Goal: Task Accomplishment & Management: Use online tool/utility

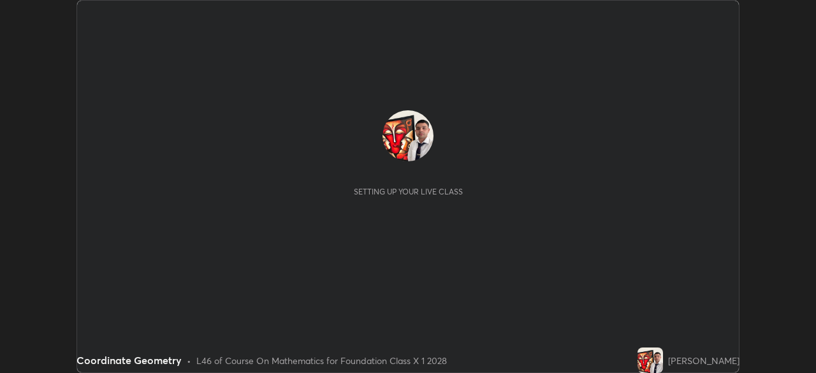
scroll to position [373, 815]
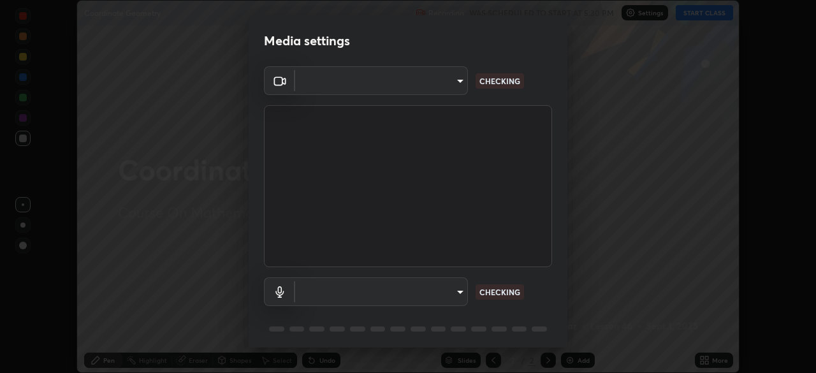
type input "1aa9a2346586593530aac2cf173ef8fd9a708ba55414d838fbce605f7d08cc12"
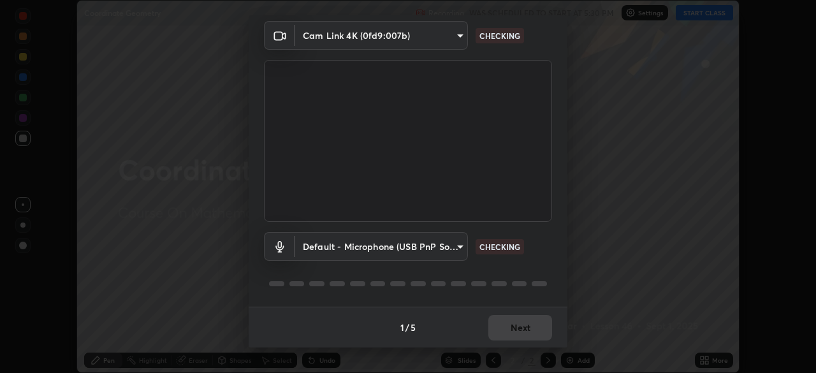
click at [460, 249] on body "Erase all Coordinate Geometry Recording WAS SCHEDULED TO START AT 5:30 PM Setti…" at bounding box center [408, 186] width 816 height 373
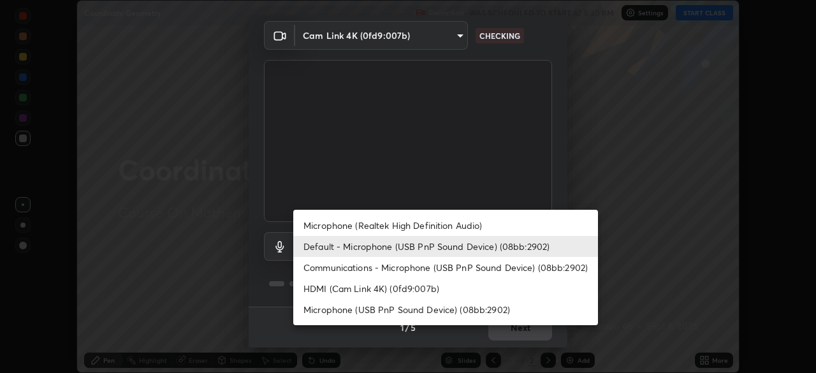
click at [451, 221] on li "Microphone (Realtek High Definition Audio)" at bounding box center [445, 225] width 305 height 21
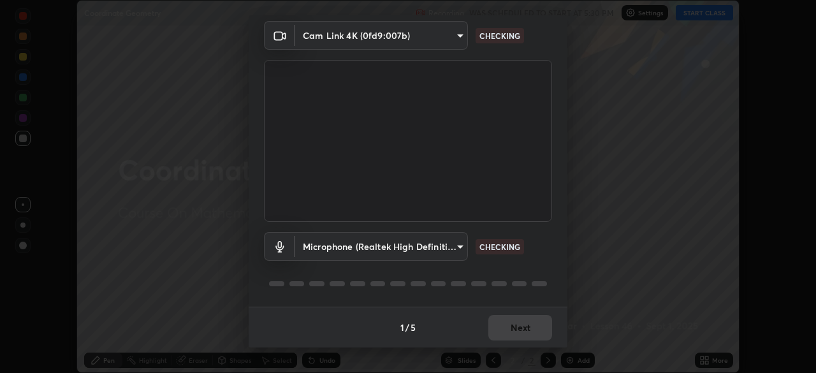
click at [456, 245] on body "Erase all Coordinate Geometry Recording WAS SCHEDULED TO START AT 5:30 PM Setti…" at bounding box center [408, 186] width 816 height 373
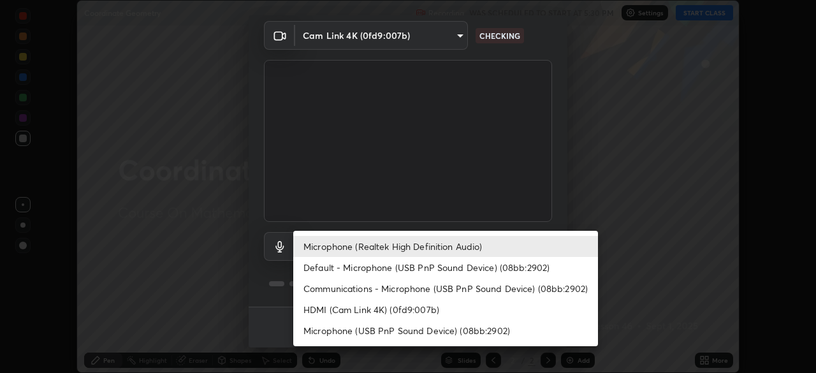
click at [422, 265] on li "Default - Microphone (USB PnP Sound Device) (08bb:2902)" at bounding box center [445, 267] width 305 height 21
type input "default"
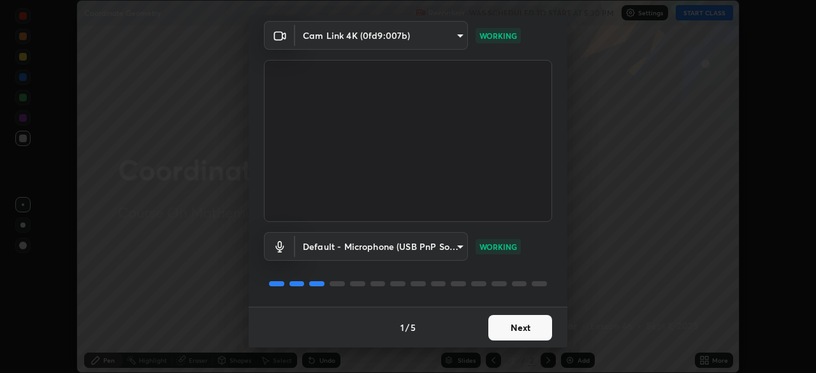
click at [530, 331] on button "Next" at bounding box center [520, 327] width 64 height 25
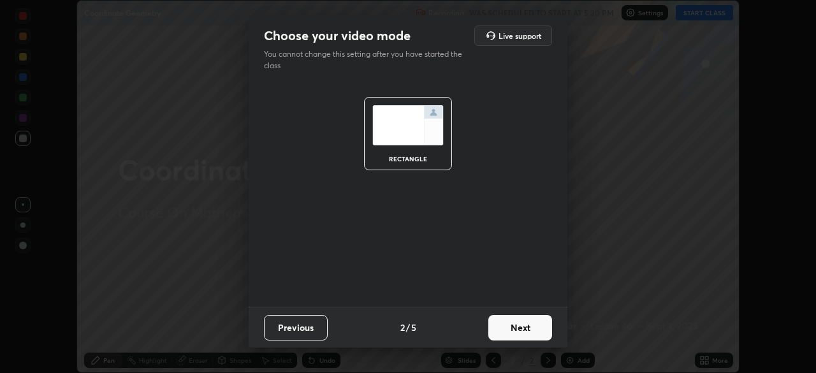
scroll to position [0, 0]
click at [534, 333] on button "Next" at bounding box center [520, 327] width 64 height 25
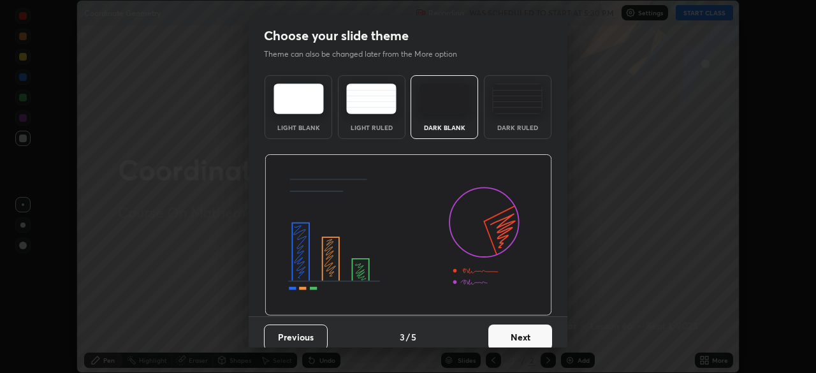
click at [539, 333] on button "Next" at bounding box center [520, 336] width 64 height 25
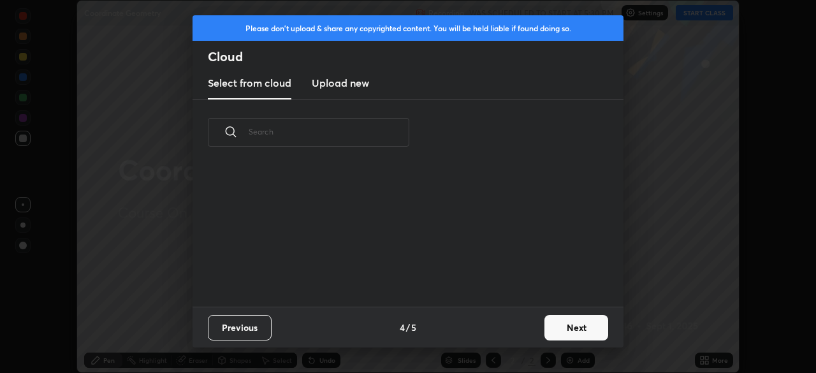
scroll to position [141, 409]
click at [573, 324] on button "Next" at bounding box center [576, 327] width 64 height 25
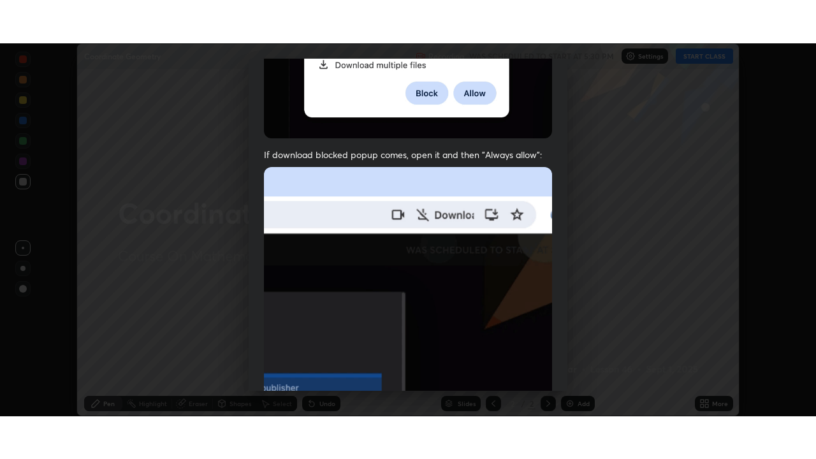
scroll to position [305, 0]
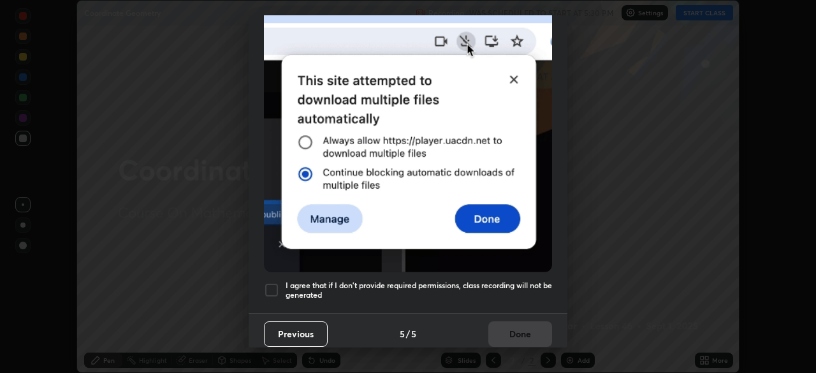
click at [275, 286] on div at bounding box center [271, 289] width 15 height 15
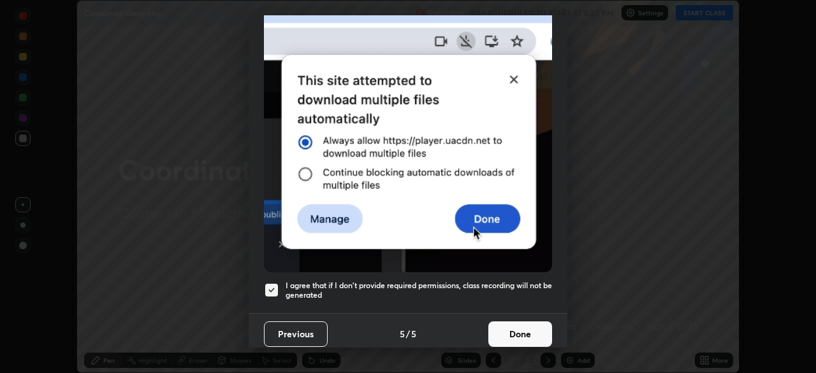
click at [529, 327] on button "Done" at bounding box center [520, 333] width 64 height 25
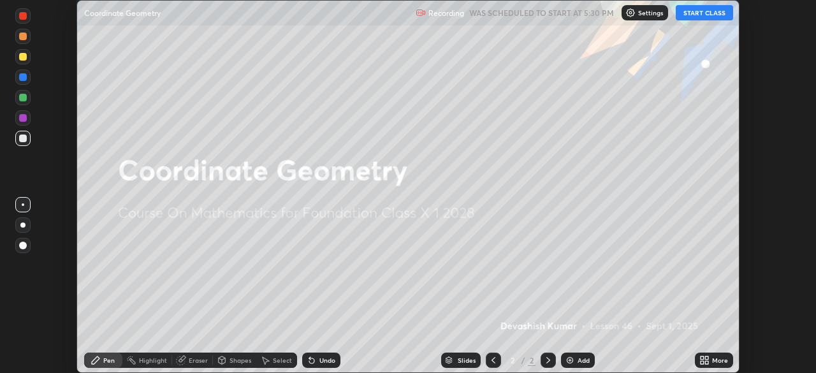
click at [699, 352] on div "More" at bounding box center [714, 359] width 38 height 25
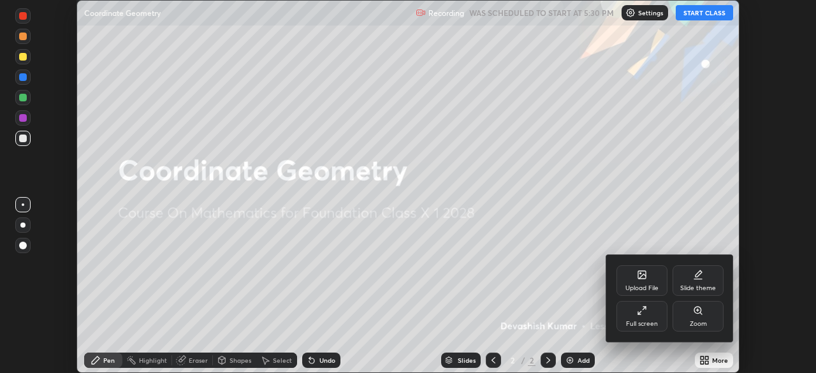
click at [649, 311] on div "Full screen" at bounding box center [641, 316] width 51 height 31
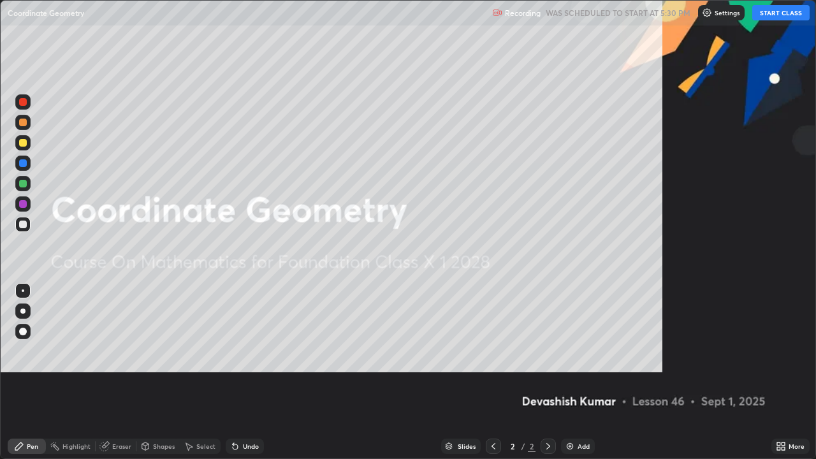
scroll to position [459, 816]
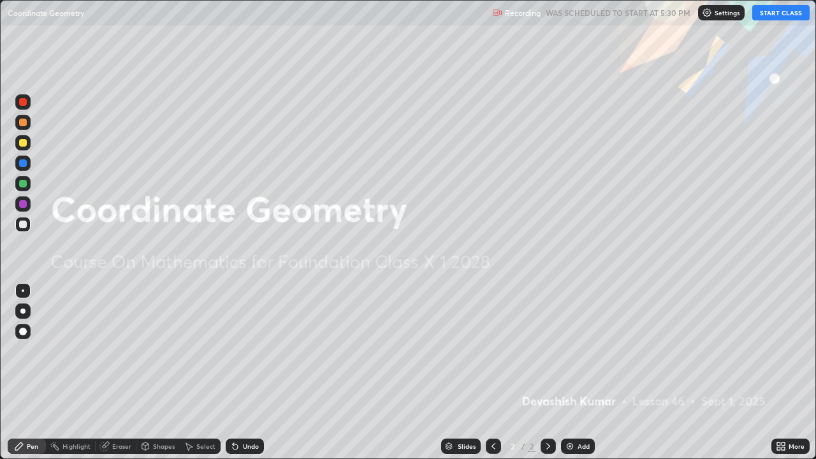
click at [794, 16] on button "START CLASS" at bounding box center [780, 12] width 57 height 15
click at [581, 372] on div "Add" at bounding box center [583, 446] width 12 height 6
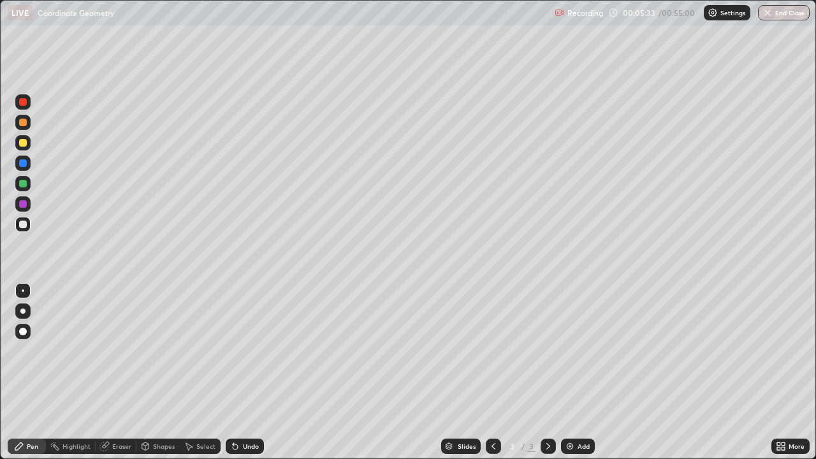
click at [152, 372] on div "Shapes" at bounding box center [157, 446] width 43 height 15
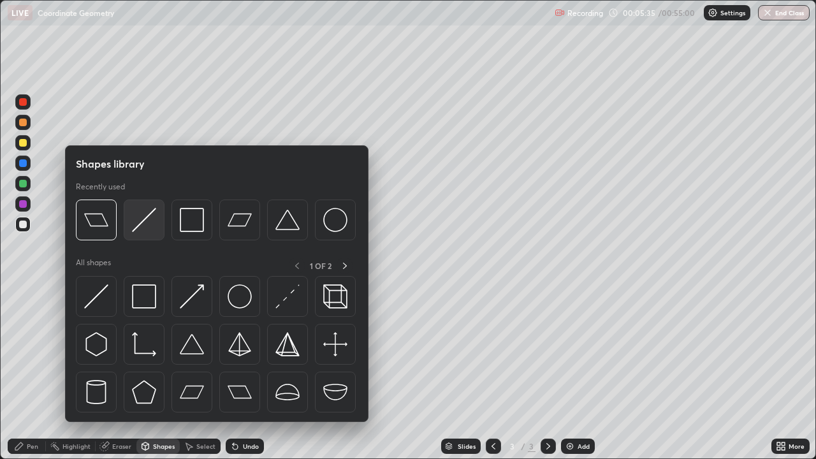
click at [138, 224] on img at bounding box center [144, 220] width 24 height 24
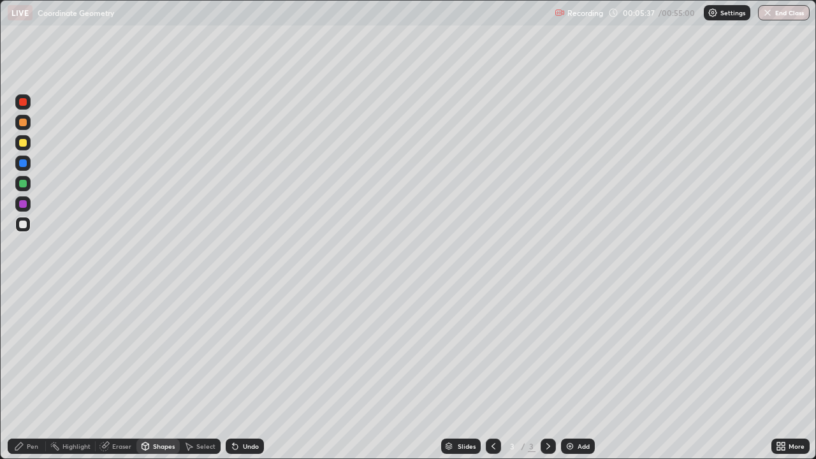
click at [23, 187] on div at bounding box center [23, 184] width 8 height 8
click at [24, 372] on icon at bounding box center [19, 446] width 10 height 10
click at [22, 161] on div at bounding box center [23, 163] width 8 height 8
click at [583, 372] on div "Add" at bounding box center [583, 446] width 12 height 6
click at [158, 372] on div "Shapes" at bounding box center [164, 446] width 22 height 6
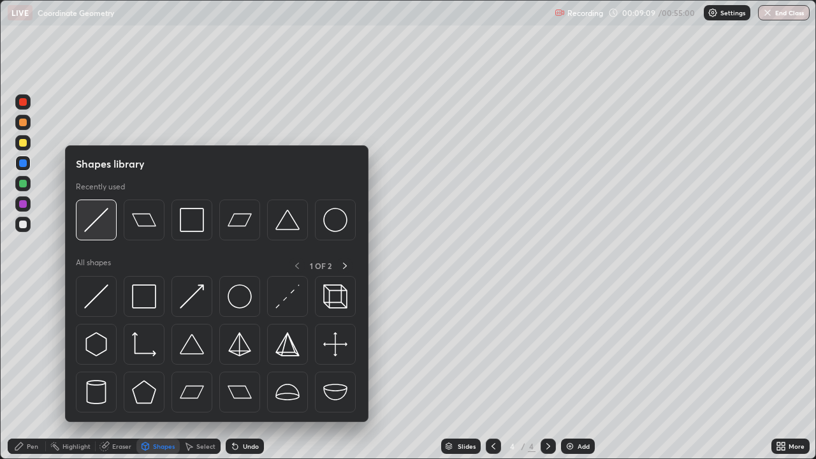
click at [99, 224] on img at bounding box center [96, 220] width 24 height 24
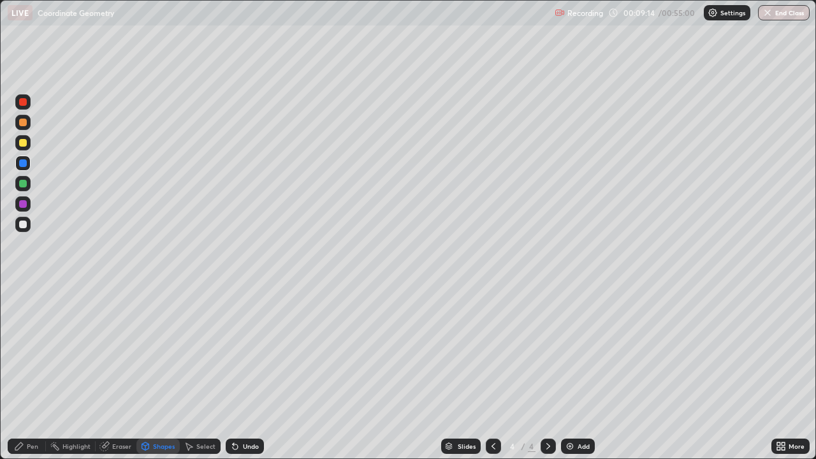
click at [27, 372] on div "Pen" at bounding box center [27, 446] width 38 height 15
click at [570, 372] on img at bounding box center [570, 446] width 10 height 10
click at [584, 372] on div "Add" at bounding box center [583, 446] width 12 height 6
click at [19, 100] on div at bounding box center [23, 102] width 8 height 8
click at [22, 181] on div at bounding box center [23, 184] width 8 height 8
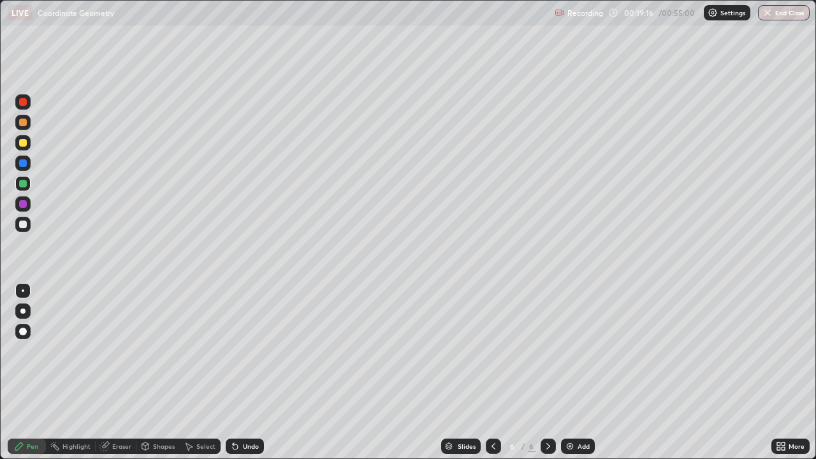
click at [203, 372] on div "Select" at bounding box center [200, 446] width 41 height 15
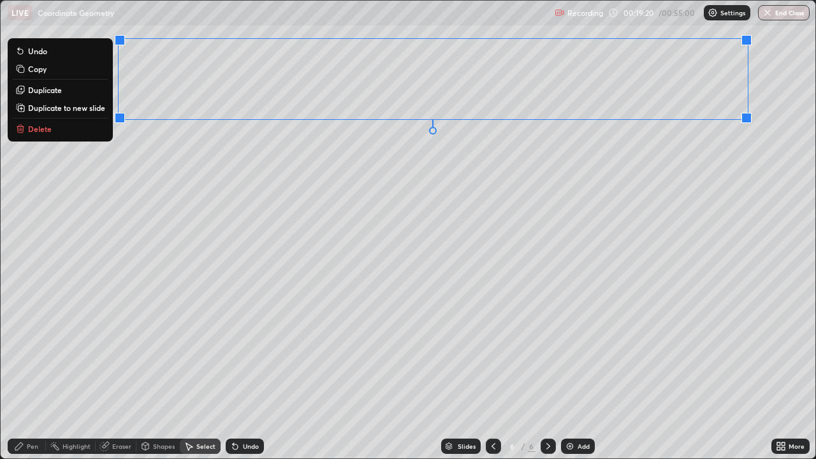
click at [36, 125] on div "Erase all" at bounding box center [23, 229] width 31 height 408
click at [34, 129] on div "Erase all" at bounding box center [23, 229] width 31 height 408
click at [36, 126] on div "Erase all" at bounding box center [23, 229] width 31 height 408
click at [33, 127] on div "Erase all" at bounding box center [23, 229] width 31 height 408
click at [35, 129] on div "Erase all" at bounding box center [23, 229] width 31 height 408
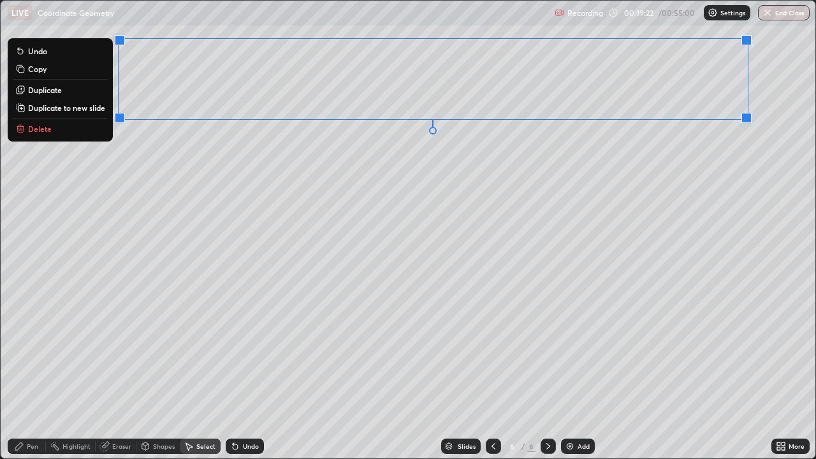
click at [39, 131] on p "Delete" at bounding box center [40, 129] width 24 height 10
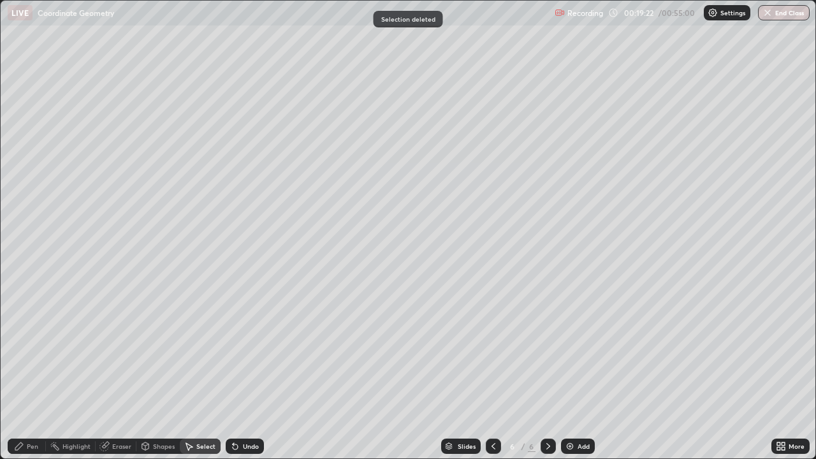
click at [45, 131] on div "0 ° Undo Copy Duplicate Duplicate to new slide Delete" at bounding box center [408, 230] width 815 height 458
click at [111, 372] on div "Eraser" at bounding box center [116, 446] width 41 height 15
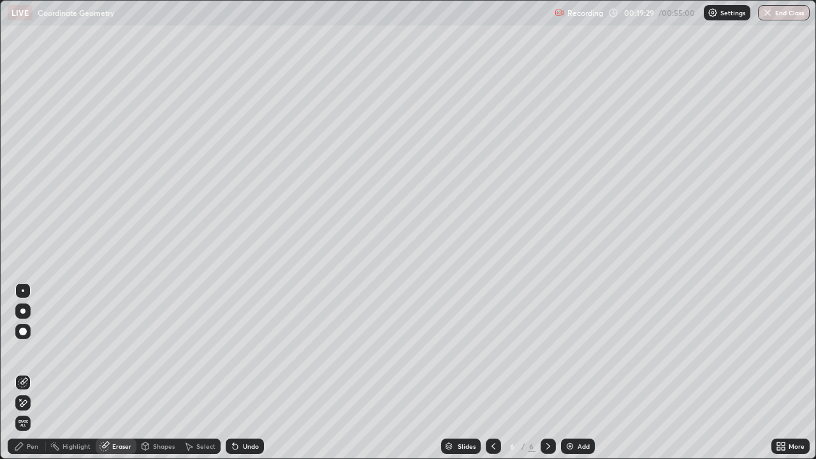
click at [27, 372] on div "Pen" at bounding box center [32, 446] width 11 height 6
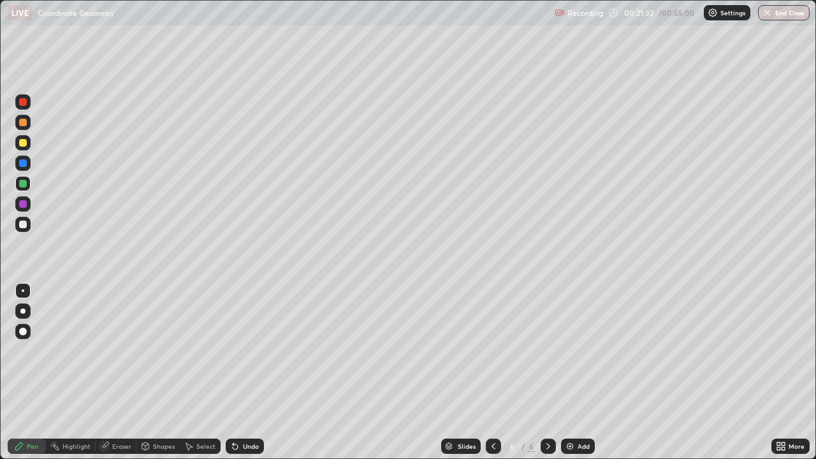
click at [588, 372] on div "Add" at bounding box center [583, 446] width 12 height 6
click at [163, 372] on div "Shapes" at bounding box center [164, 446] width 22 height 6
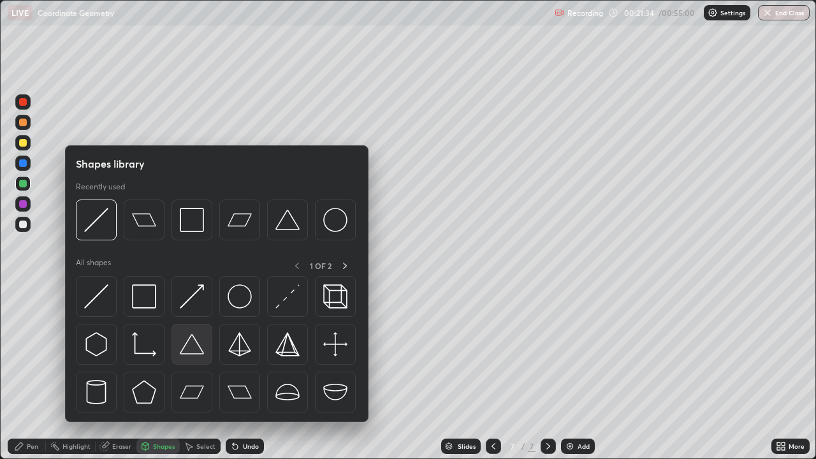
click at [191, 347] on img at bounding box center [192, 344] width 24 height 24
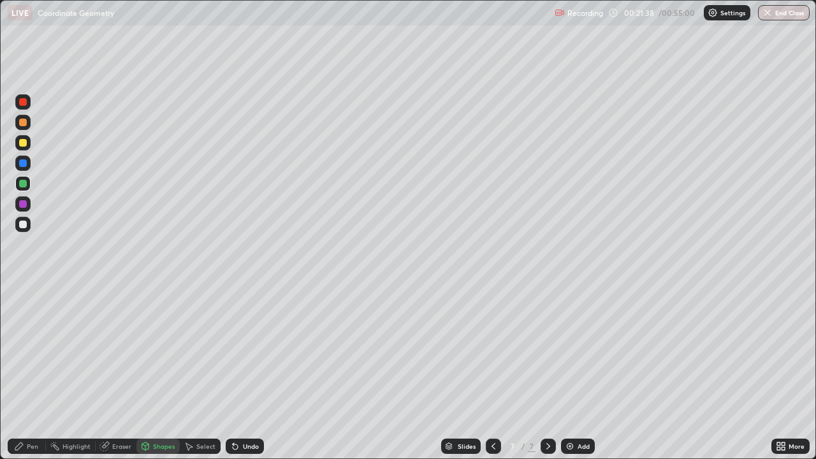
click at [25, 372] on div "Pen" at bounding box center [27, 446] width 38 height 15
click at [17, 162] on div at bounding box center [22, 163] width 15 height 15
click at [164, 372] on div "Shapes" at bounding box center [164, 446] width 22 height 6
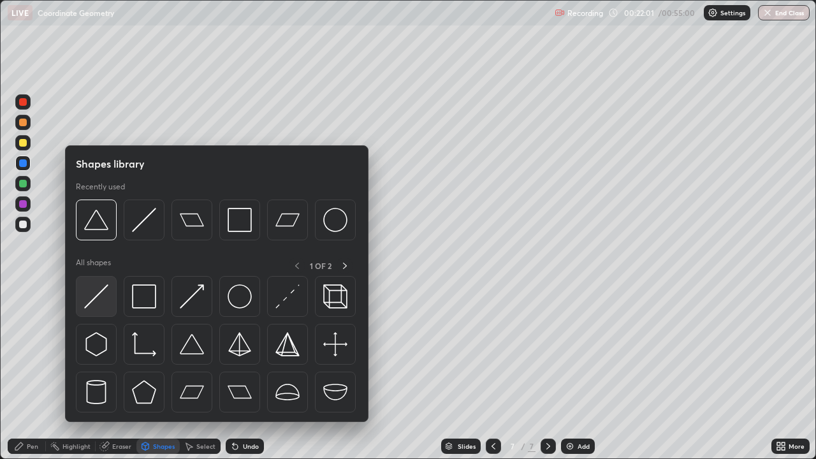
click at [94, 303] on img at bounding box center [96, 296] width 24 height 24
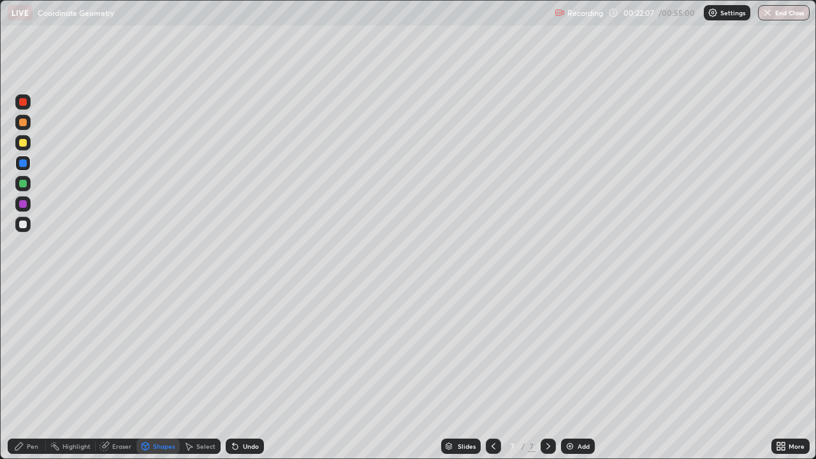
click at [27, 372] on div "Pen" at bounding box center [32, 446] width 11 height 6
click at [113, 372] on div "Eraser" at bounding box center [121, 446] width 19 height 6
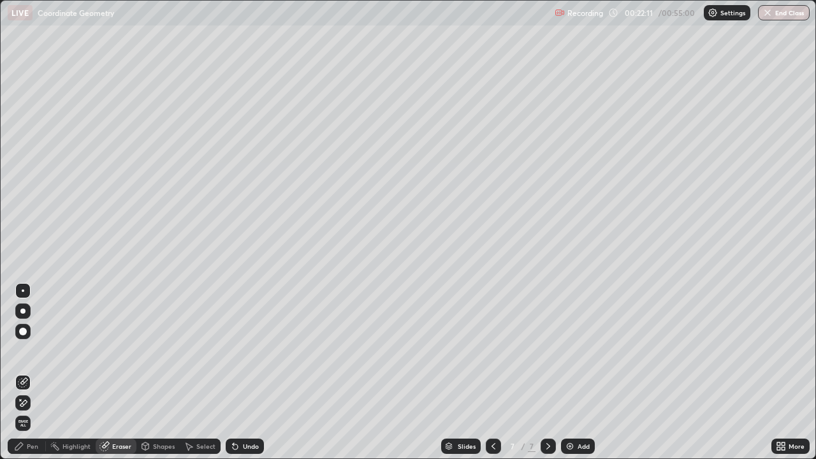
click at [25, 372] on div "Pen" at bounding box center [27, 446] width 38 height 15
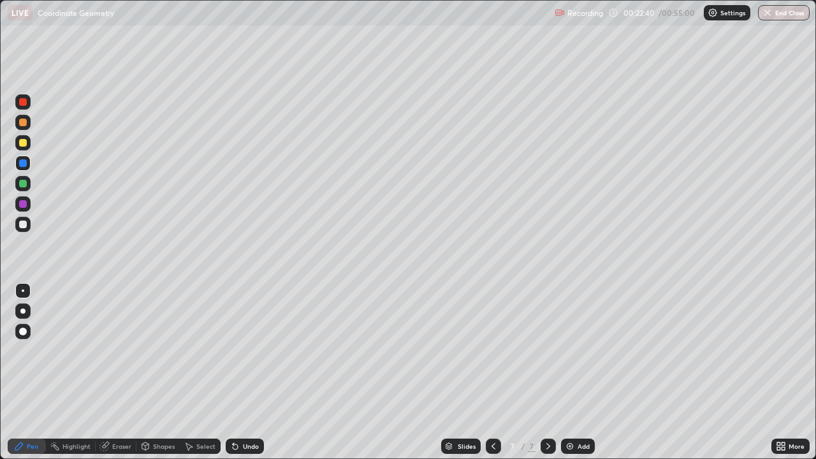
click at [23, 179] on div at bounding box center [22, 183] width 15 height 15
click at [19, 202] on div at bounding box center [23, 204] width 8 height 8
click at [117, 372] on div "Eraser" at bounding box center [121, 446] width 19 height 6
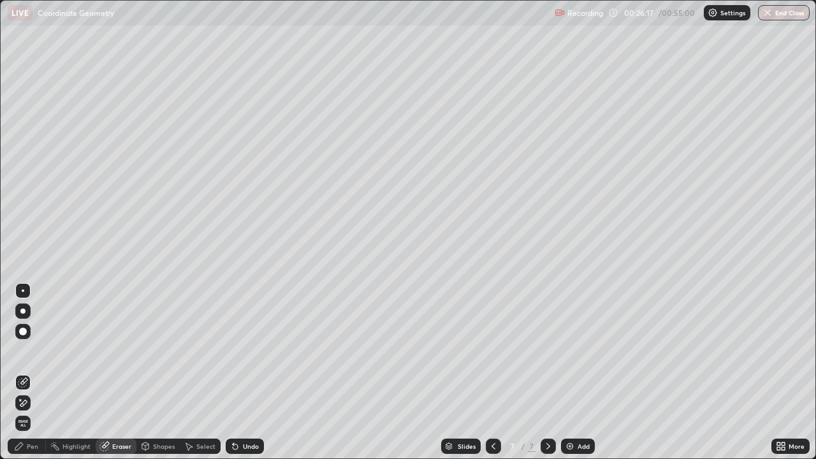
click at [30, 372] on div "Pen" at bounding box center [32, 446] width 11 height 6
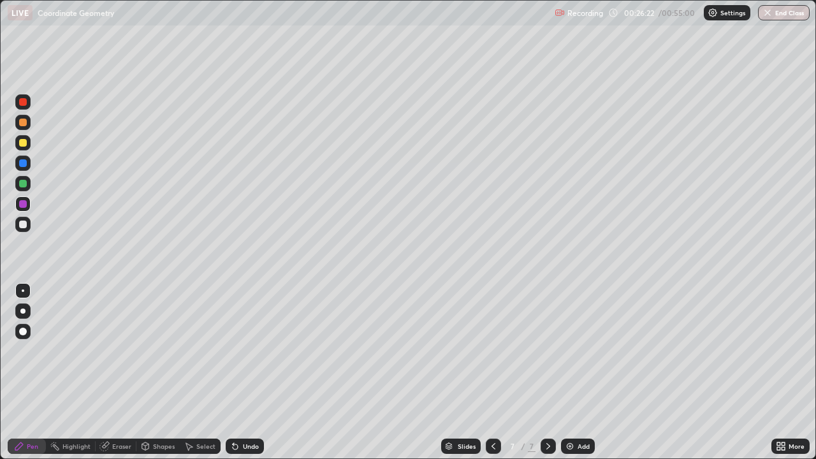
click at [115, 372] on div "Eraser" at bounding box center [121, 446] width 19 height 6
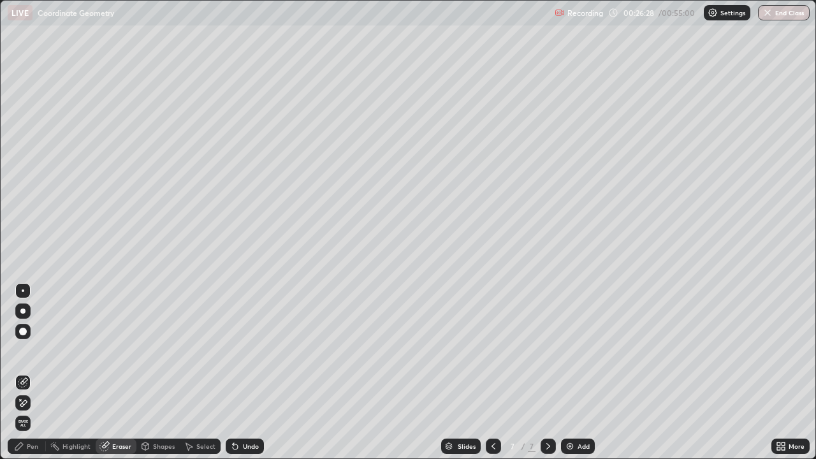
click at [29, 372] on div "Pen" at bounding box center [32, 446] width 11 height 6
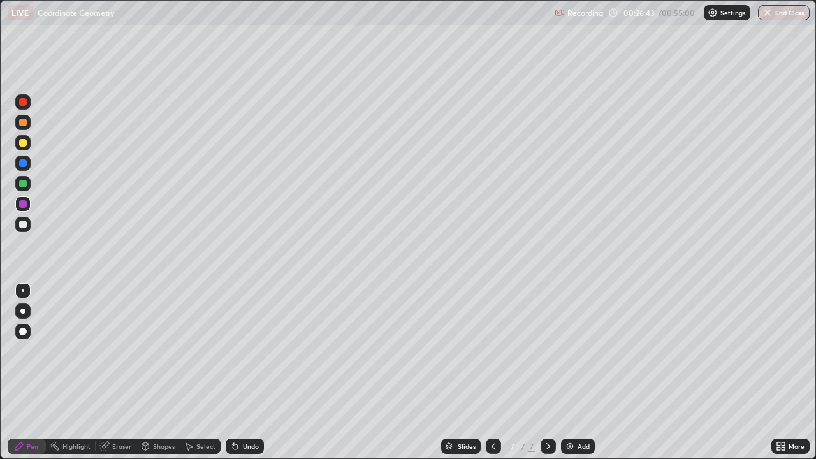
click at [25, 103] on div at bounding box center [23, 102] width 8 height 8
click at [125, 372] on div "Eraser" at bounding box center [121, 446] width 19 height 6
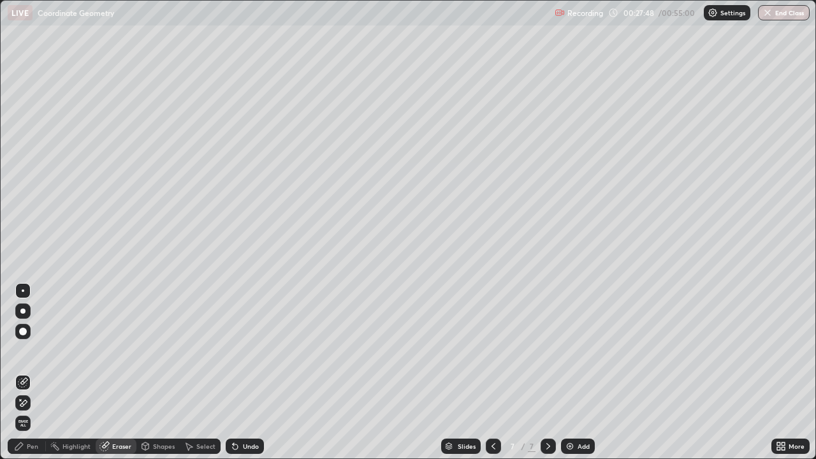
click at [31, 372] on div "Pen" at bounding box center [32, 446] width 11 height 6
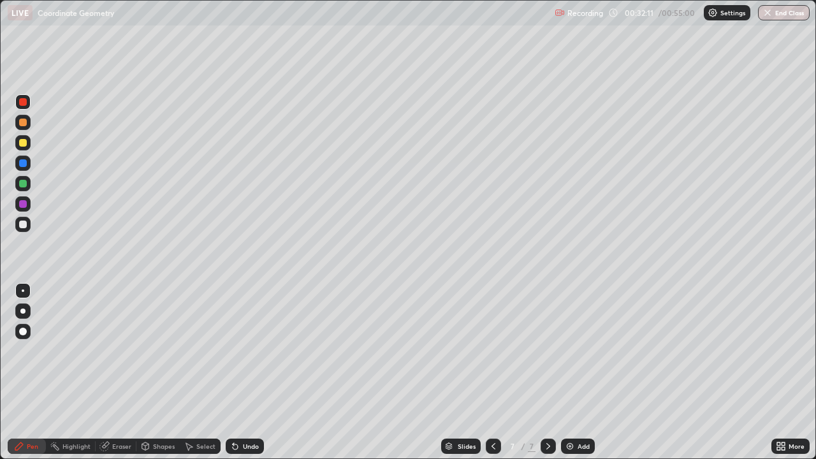
click at [572, 372] on img at bounding box center [570, 446] width 10 height 10
click at [157, 372] on div "Shapes" at bounding box center [164, 446] width 22 height 6
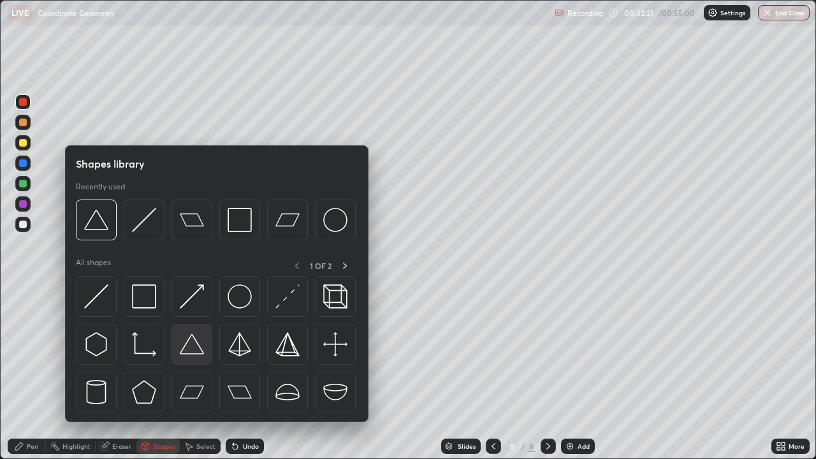
click at [191, 341] on img at bounding box center [192, 344] width 24 height 24
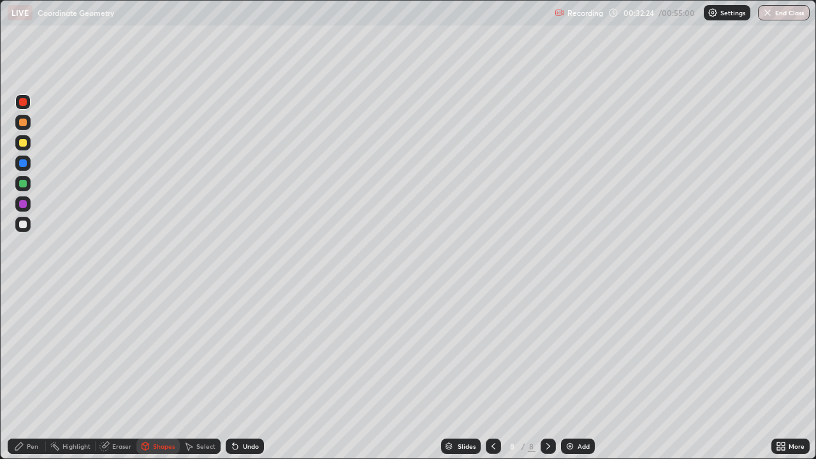
click at [32, 372] on div "Pen" at bounding box center [32, 446] width 11 height 6
click at [159, 372] on div "Shapes" at bounding box center [164, 446] width 22 height 6
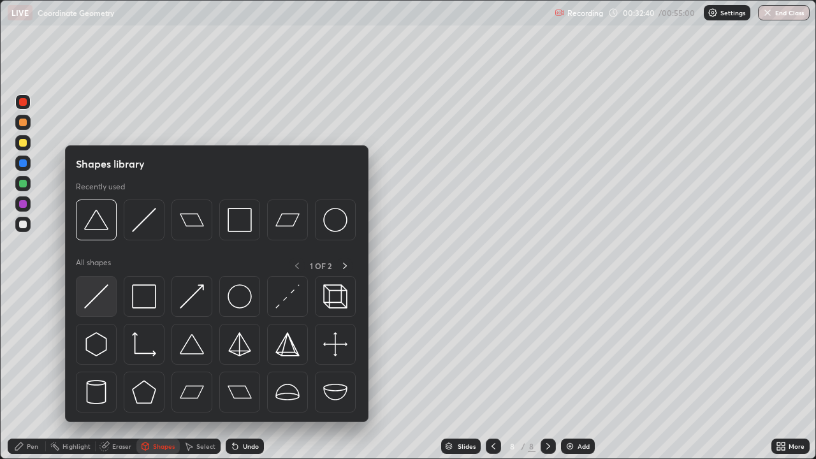
click at [103, 310] on div at bounding box center [96, 296] width 41 height 41
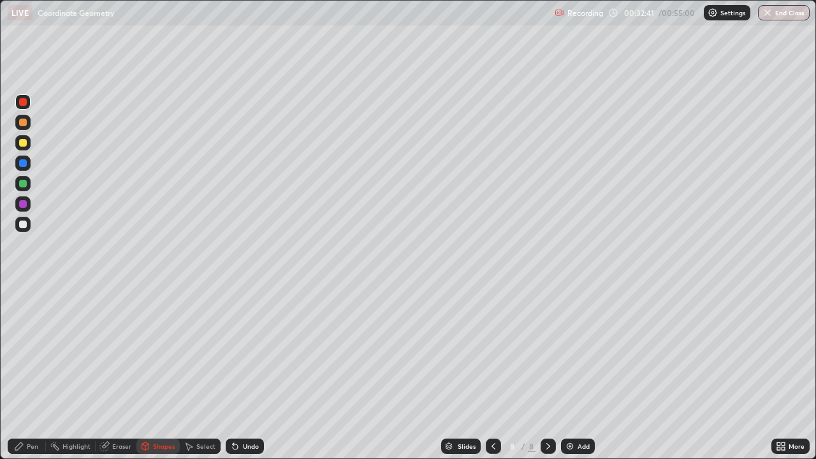
click at [22, 184] on div at bounding box center [23, 184] width 8 height 8
click at [27, 372] on div "Pen" at bounding box center [32, 446] width 11 height 6
click at [119, 372] on div "Eraser" at bounding box center [121, 446] width 19 height 6
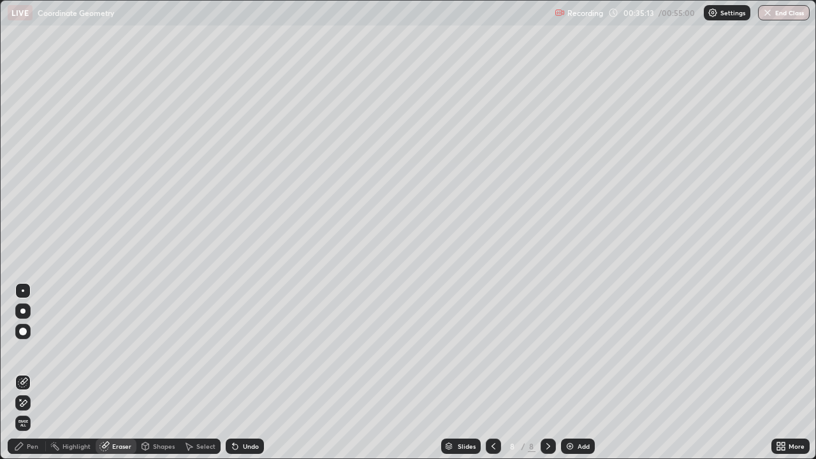
click at [34, 372] on div "Pen" at bounding box center [32, 446] width 11 height 6
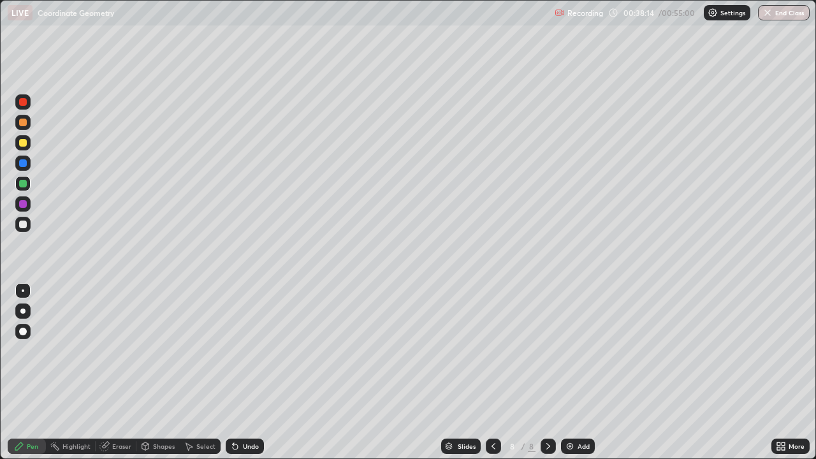
click at [23, 143] on div at bounding box center [23, 143] width 8 height 8
click at [22, 103] on div at bounding box center [23, 102] width 8 height 8
click at [26, 159] on div at bounding box center [22, 163] width 15 height 15
click at [116, 372] on div "Eraser" at bounding box center [121, 446] width 19 height 6
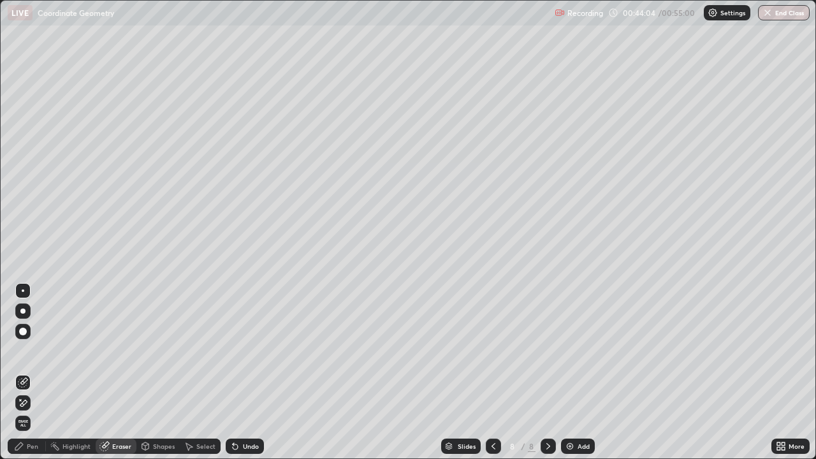
click at [33, 372] on div "Pen" at bounding box center [32, 446] width 11 height 6
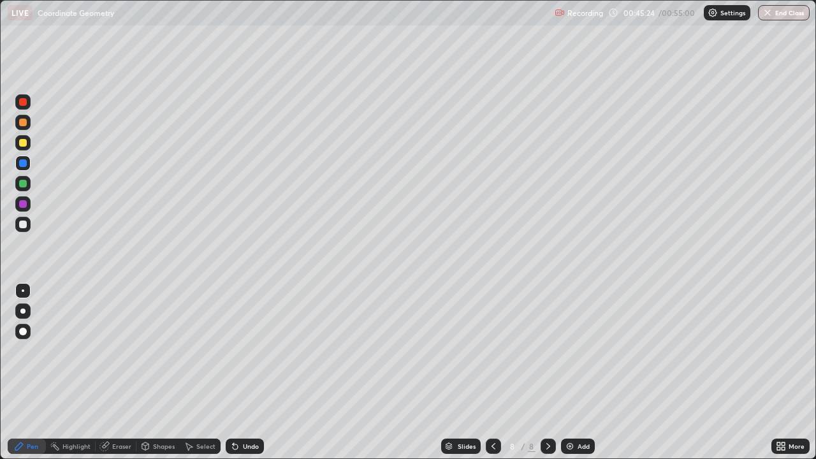
click at [579, 372] on div "Add" at bounding box center [578, 446] width 34 height 15
click at [157, 372] on div "Shapes" at bounding box center [157, 446] width 43 height 15
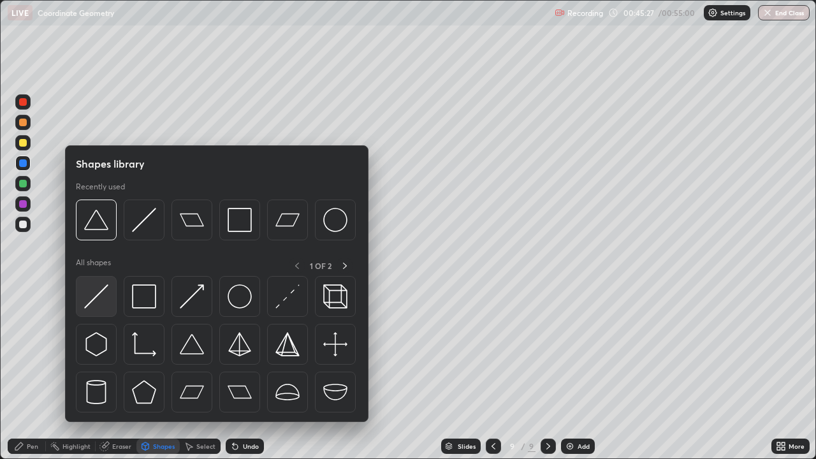
click at [103, 299] on img at bounding box center [96, 296] width 24 height 24
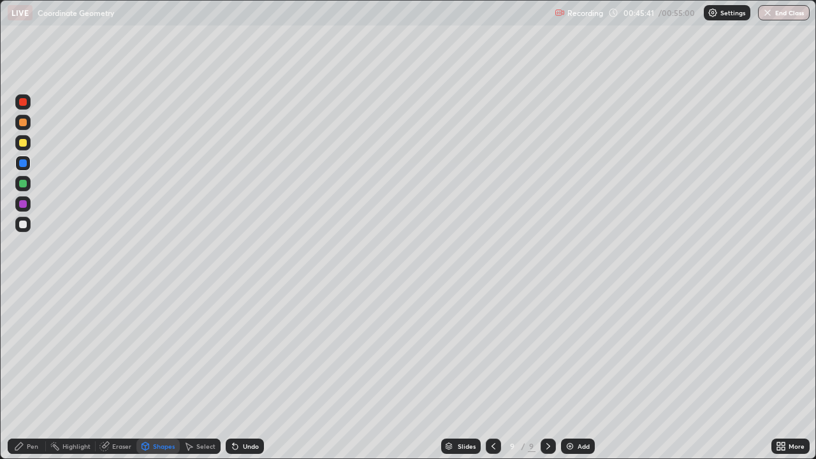
click at [20, 372] on icon at bounding box center [19, 446] width 10 height 10
click at [22, 182] on div at bounding box center [23, 184] width 8 height 8
click at [156, 372] on div "Shapes" at bounding box center [164, 446] width 22 height 6
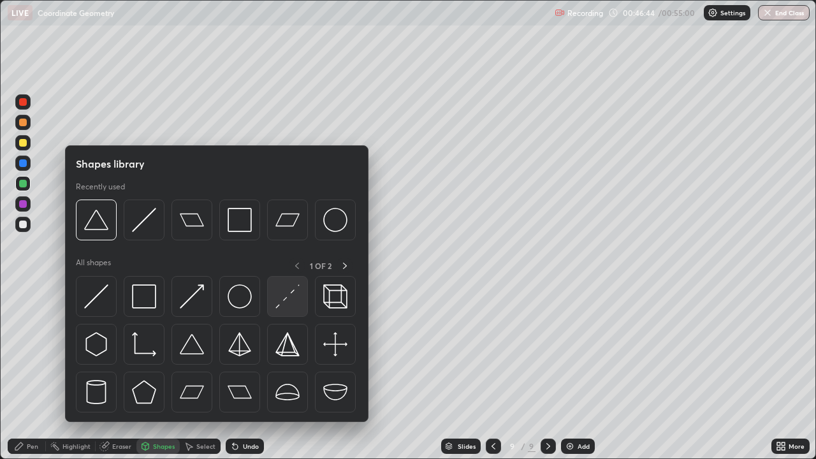
click at [290, 300] on img at bounding box center [287, 296] width 24 height 24
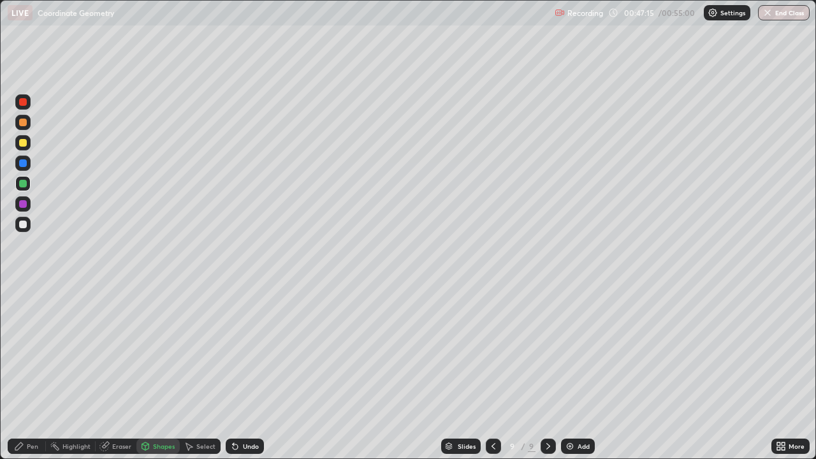
click at [25, 372] on div "Pen" at bounding box center [27, 446] width 38 height 15
click at [22, 143] on div at bounding box center [23, 143] width 8 height 8
click at [24, 101] on div at bounding box center [23, 102] width 8 height 8
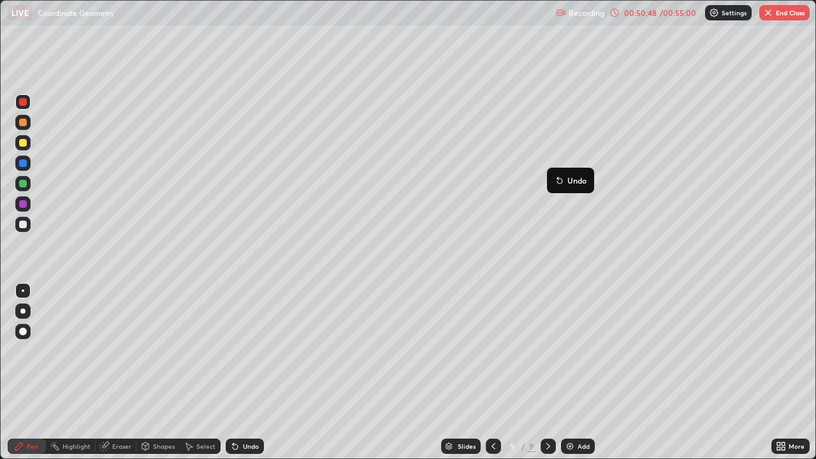
click at [30, 372] on div "Pen" at bounding box center [32, 446] width 11 height 6
click at [778, 17] on button "End Class" at bounding box center [784, 12] width 50 height 15
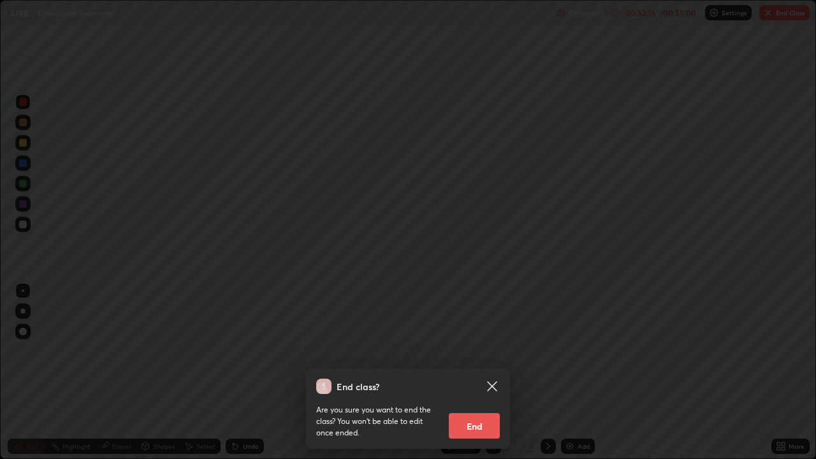
click at [662, 372] on div "End class? Are you sure you want to end the class? You won’t be able to edit on…" at bounding box center [408, 229] width 816 height 459
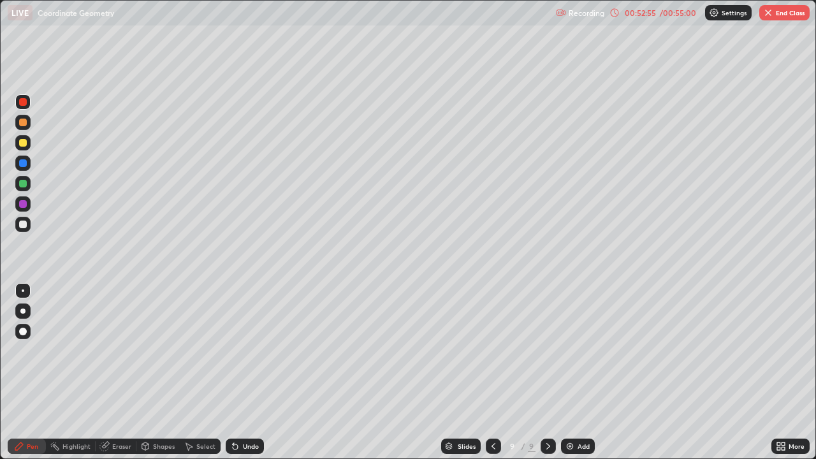
click at [780, 20] on button "End Class" at bounding box center [784, 12] width 50 height 15
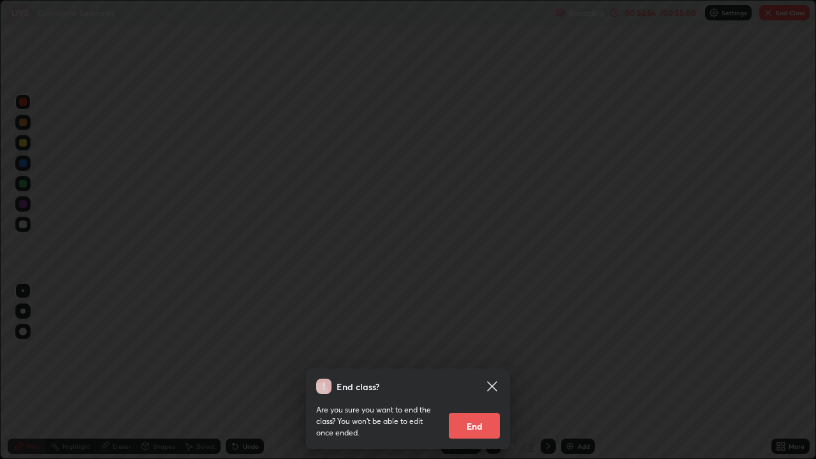
click at [478, 372] on button "End" at bounding box center [474, 425] width 51 height 25
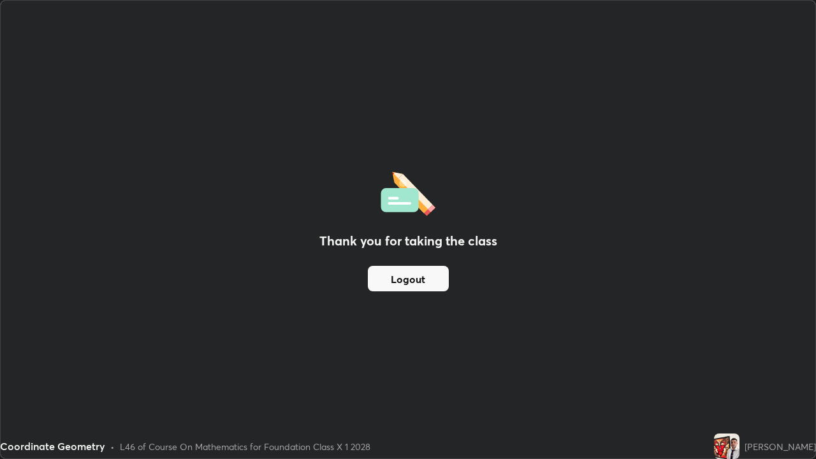
click at [414, 282] on button "Logout" at bounding box center [408, 278] width 81 height 25
click at [423, 283] on button "Logout" at bounding box center [408, 278] width 81 height 25
